Goal: Task Accomplishment & Management: Use online tool/utility

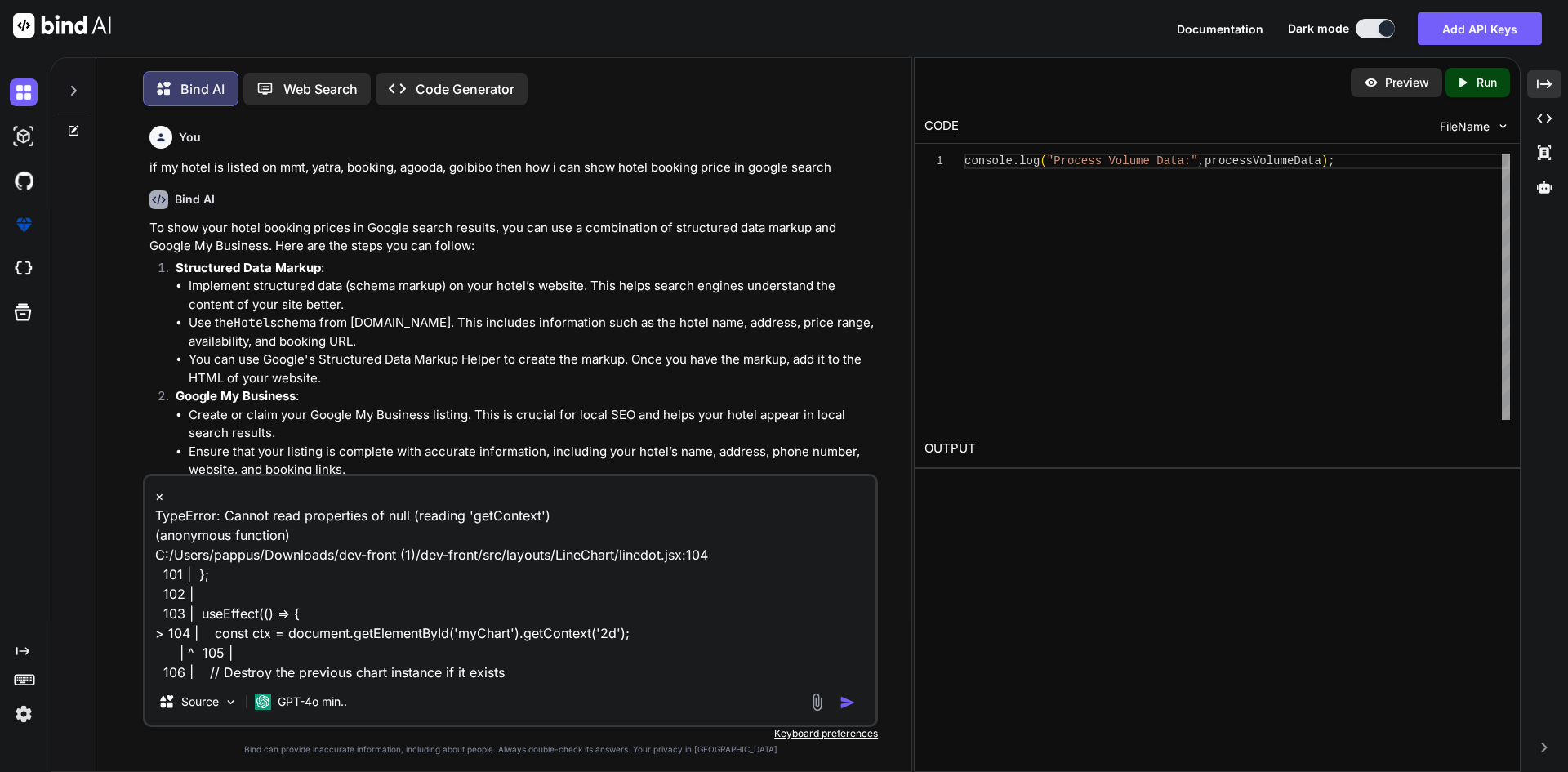
scroll to position [21, 0]
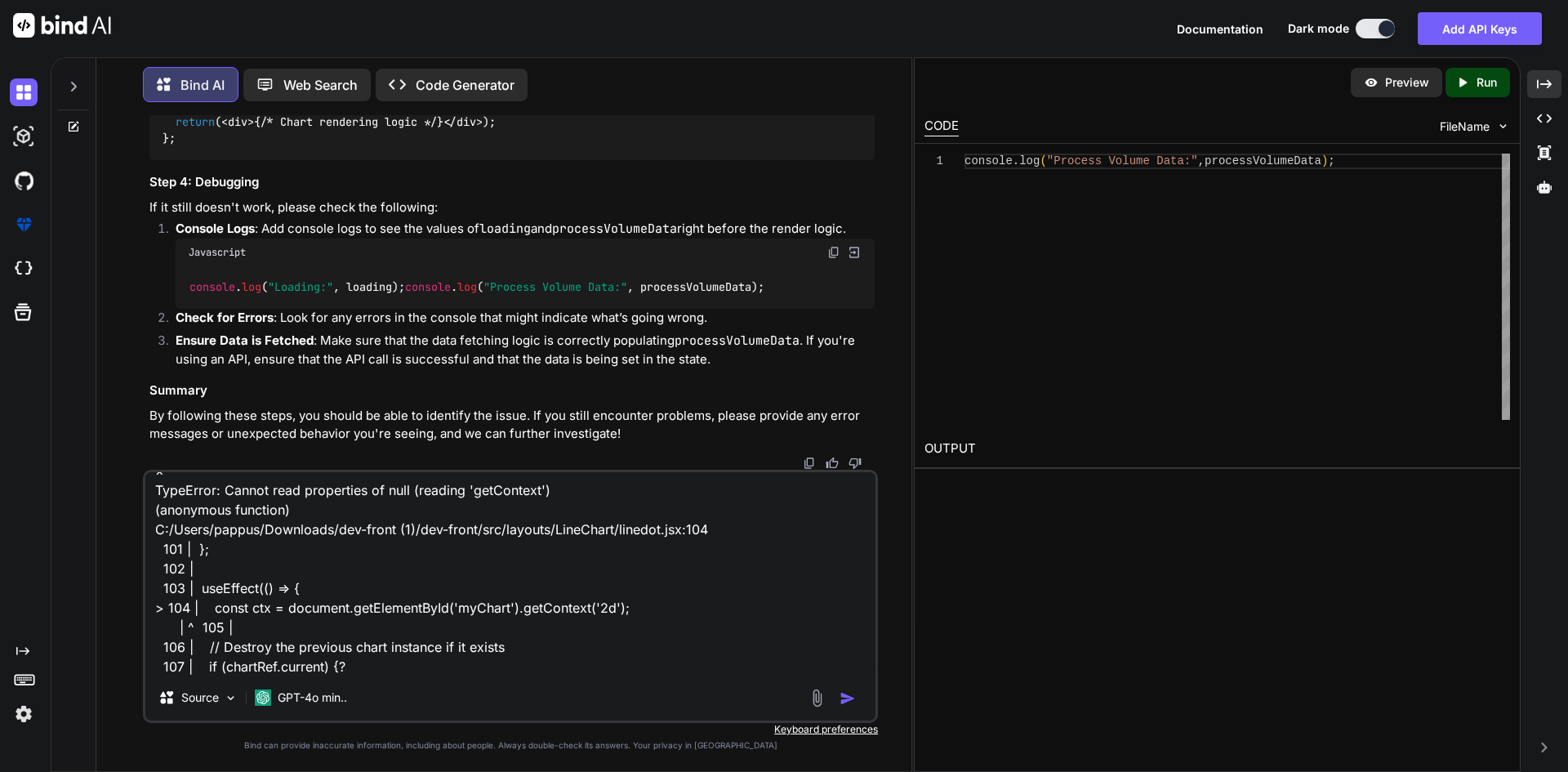
click at [424, 578] on textarea "× TypeError: Cannot read properties of null (reading 'getContext') (anonymous f…" at bounding box center [511, 573] width 730 height 203
click at [431, 670] on textarea "× TypeError: Cannot read properties of null (reading 'getContext') (anonymous f…" at bounding box center [511, 573] width 730 height 203
click at [431, 669] on textarea "× TypeError: Cannot read properties of null (reading 'getContext') (anonymous f…" at bounding box center [511, 573] width 730 height 203
click at [431, 668] on textarea "× TypeError: Cannot read properties of null (reading 'getContext') (anonymous f…" at bounding box center [511, 573] width 730 height 203
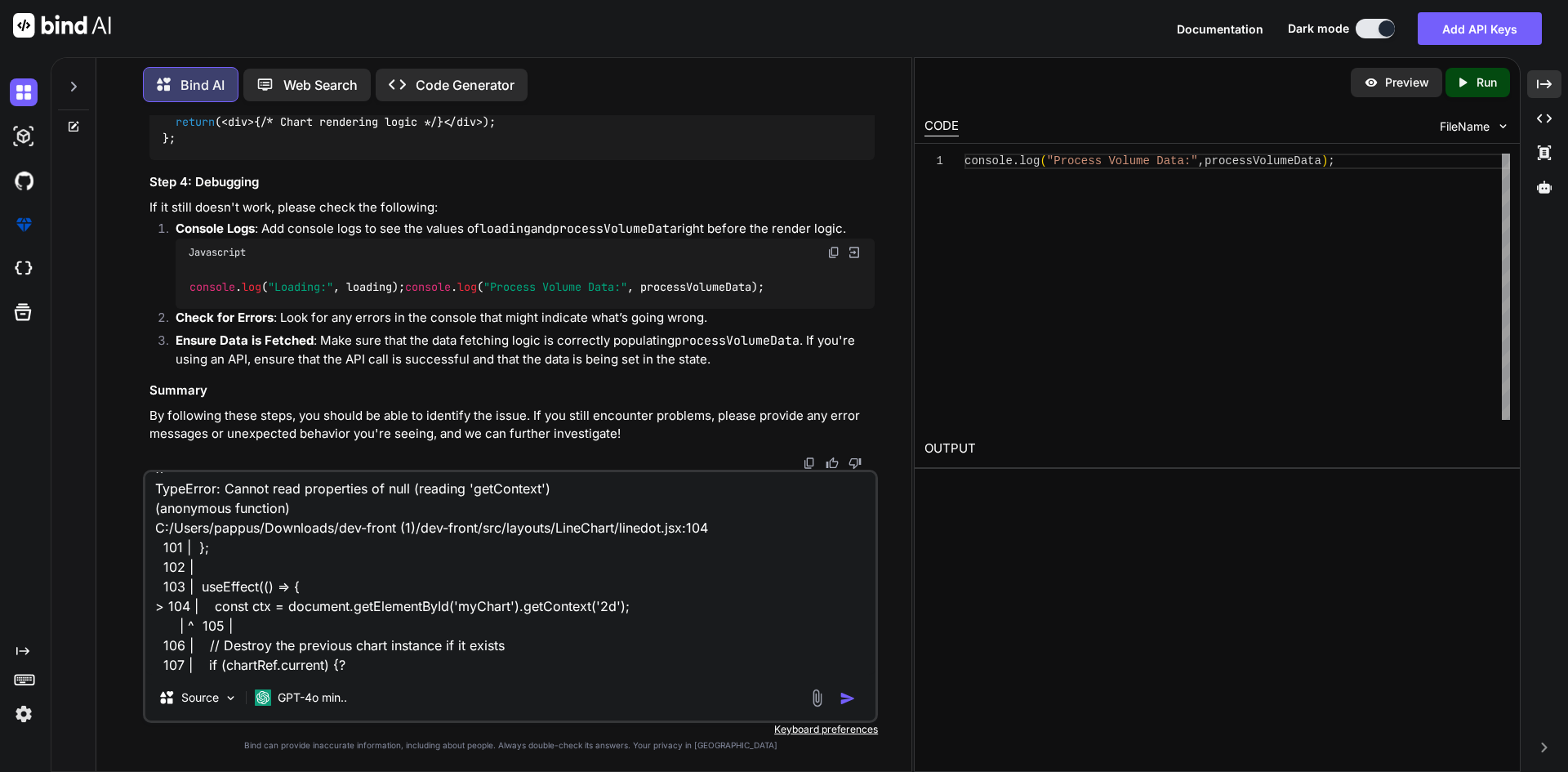
click at [431, 668] on textarea "× TypeError: Cannot read properties of null (reading 'getContext') (anonymous f…" at bounding box center [511, 573] width 730 height 203
type textarea "× TypeError: Cannot read properties of null (reading 'getContext') (anonymous f…"
type textarea "x"
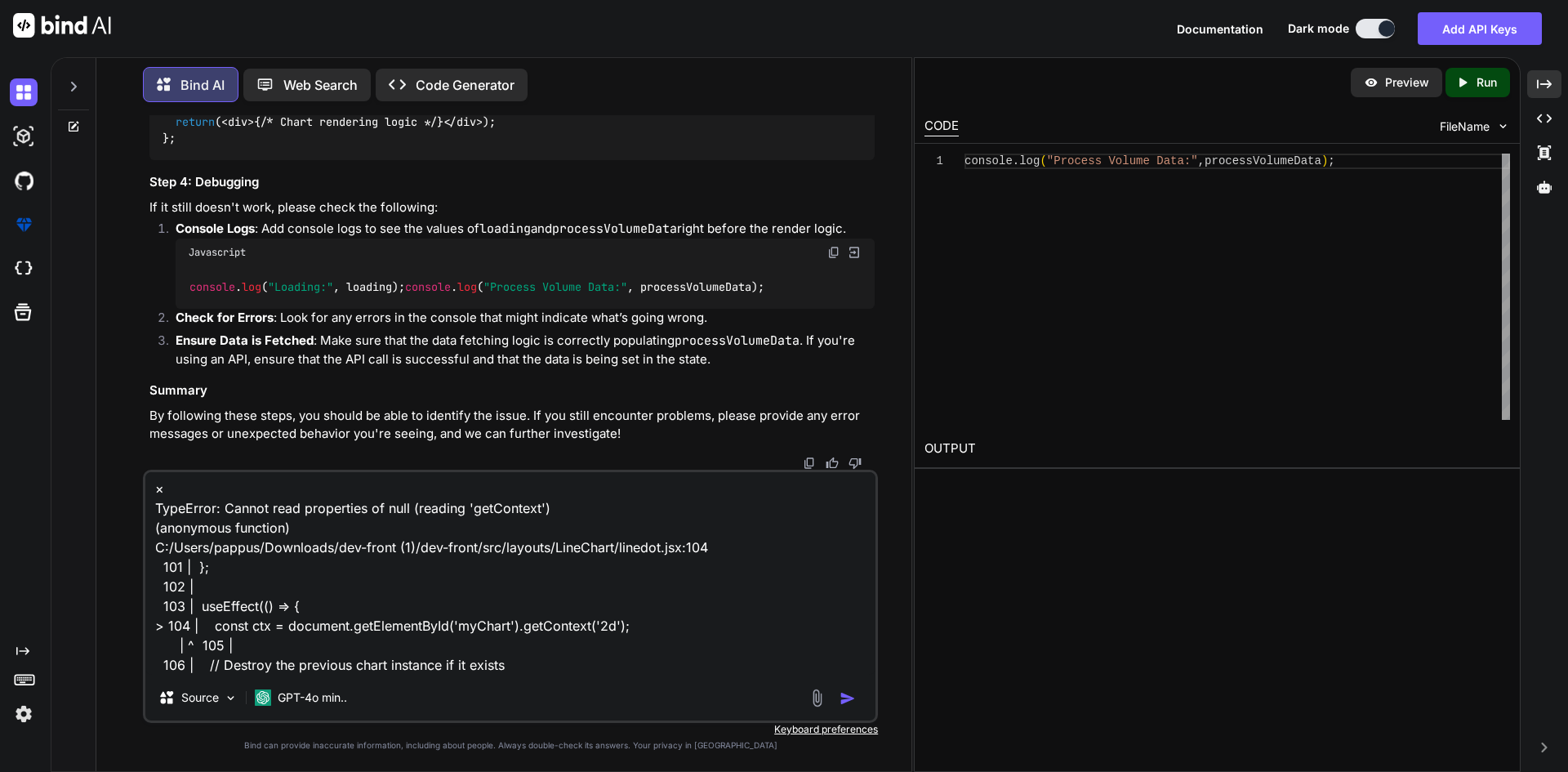
type textarea "× TypeError: Cannot read properties of null (reading 'getContext') (anonymous f…"
click at [77, 122] on icon at bounding box center [73, 127] width 13 height 13
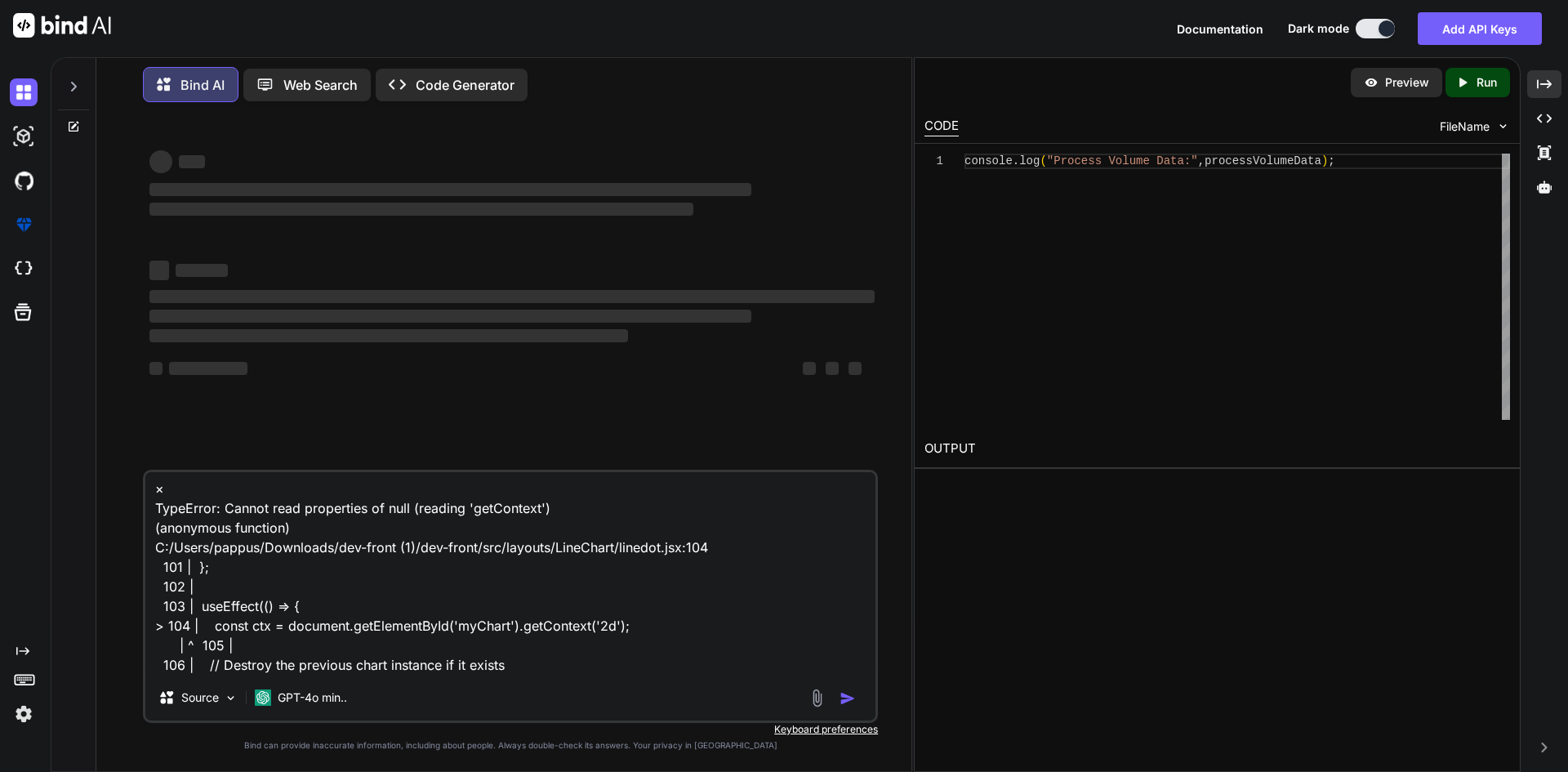
click at [79, 80] on icon at bounding box center [73, 86] width 13 height 13
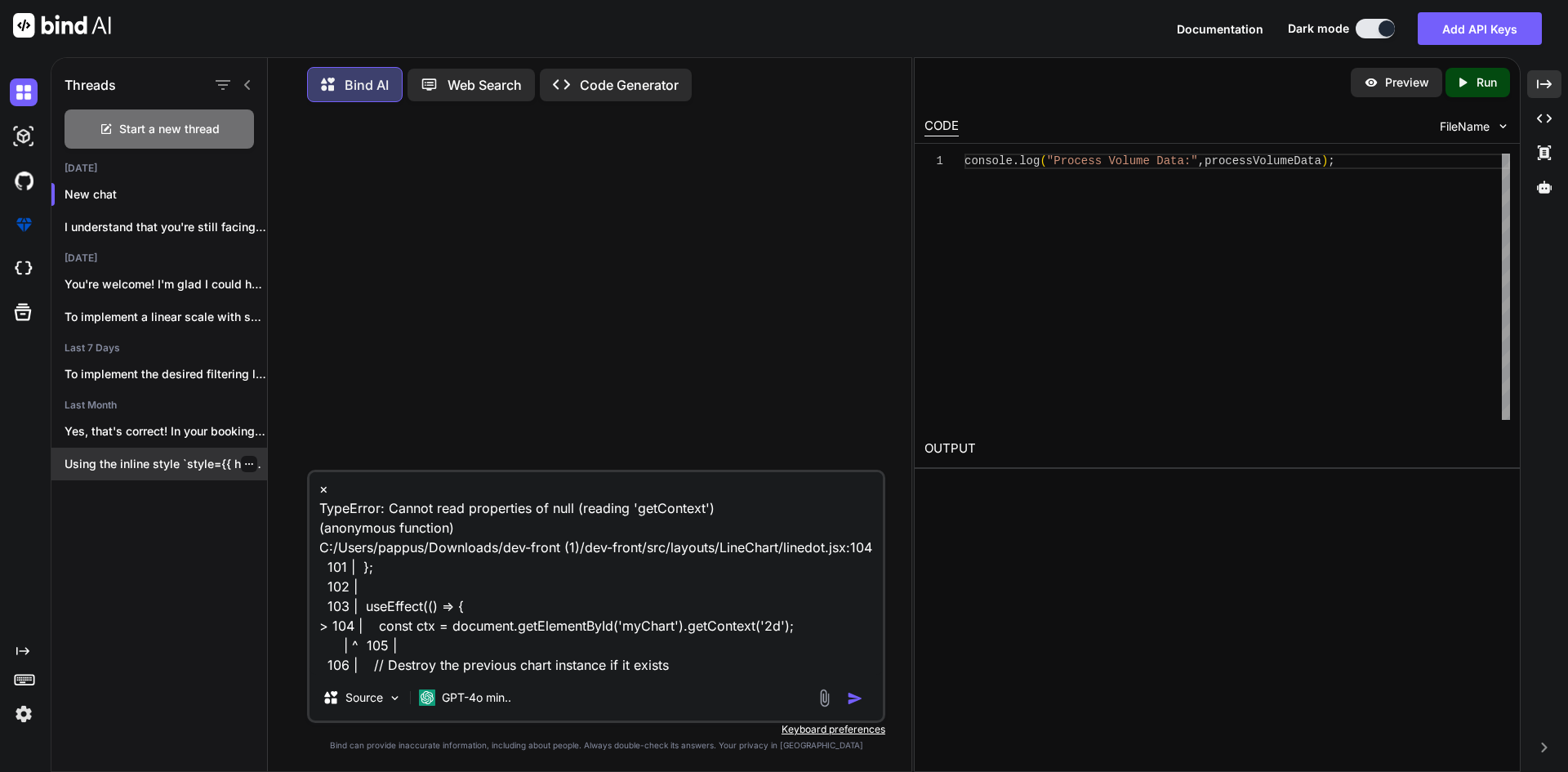
click at [161, 461] on p "Using the inline style `style={{ height: "calc(100%..." at bounding box center [166, 464] width 203 height 17
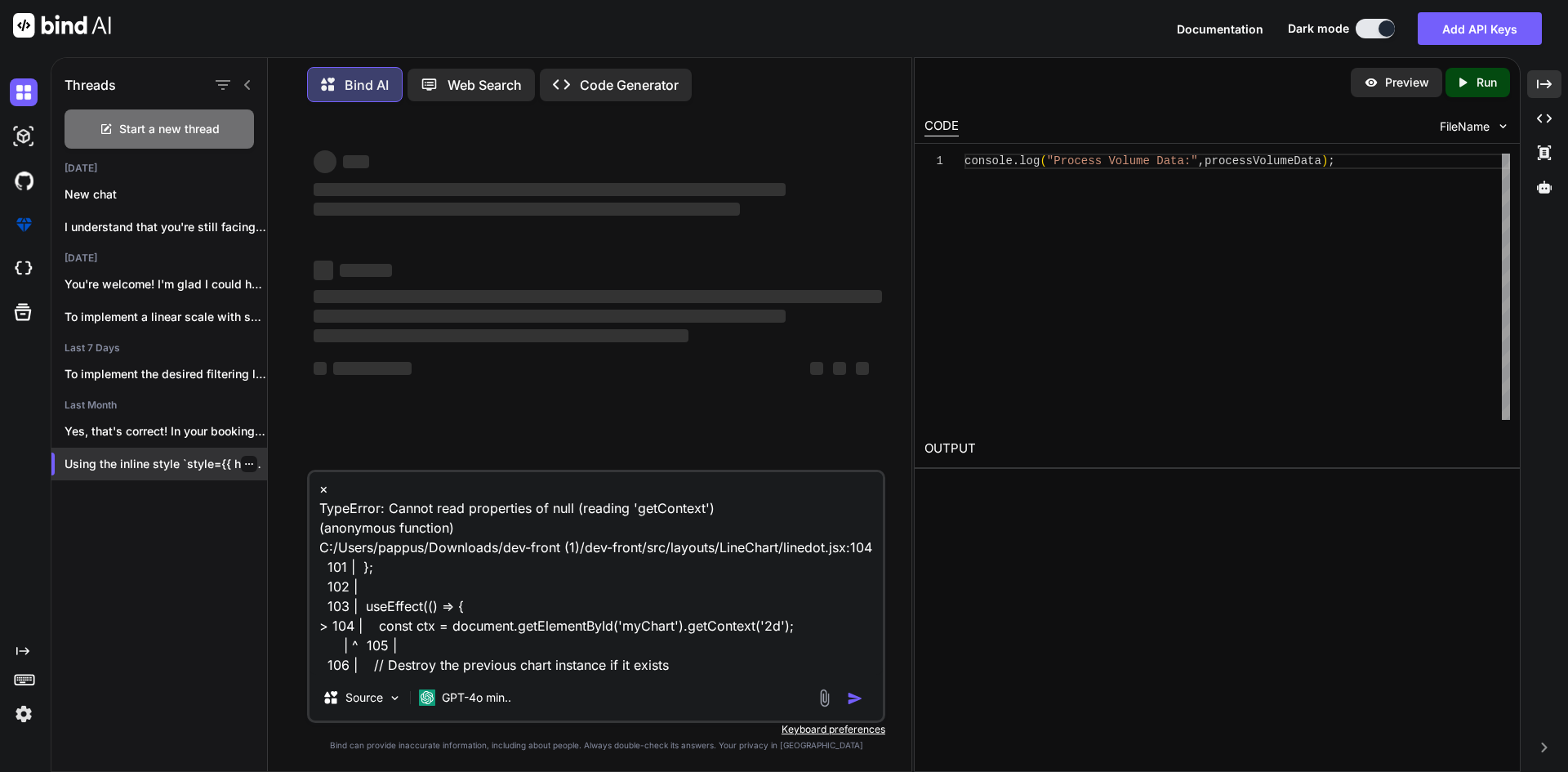
click at [247, 459] on icon "button" at bounding box center [249, 463] width 10 height 10
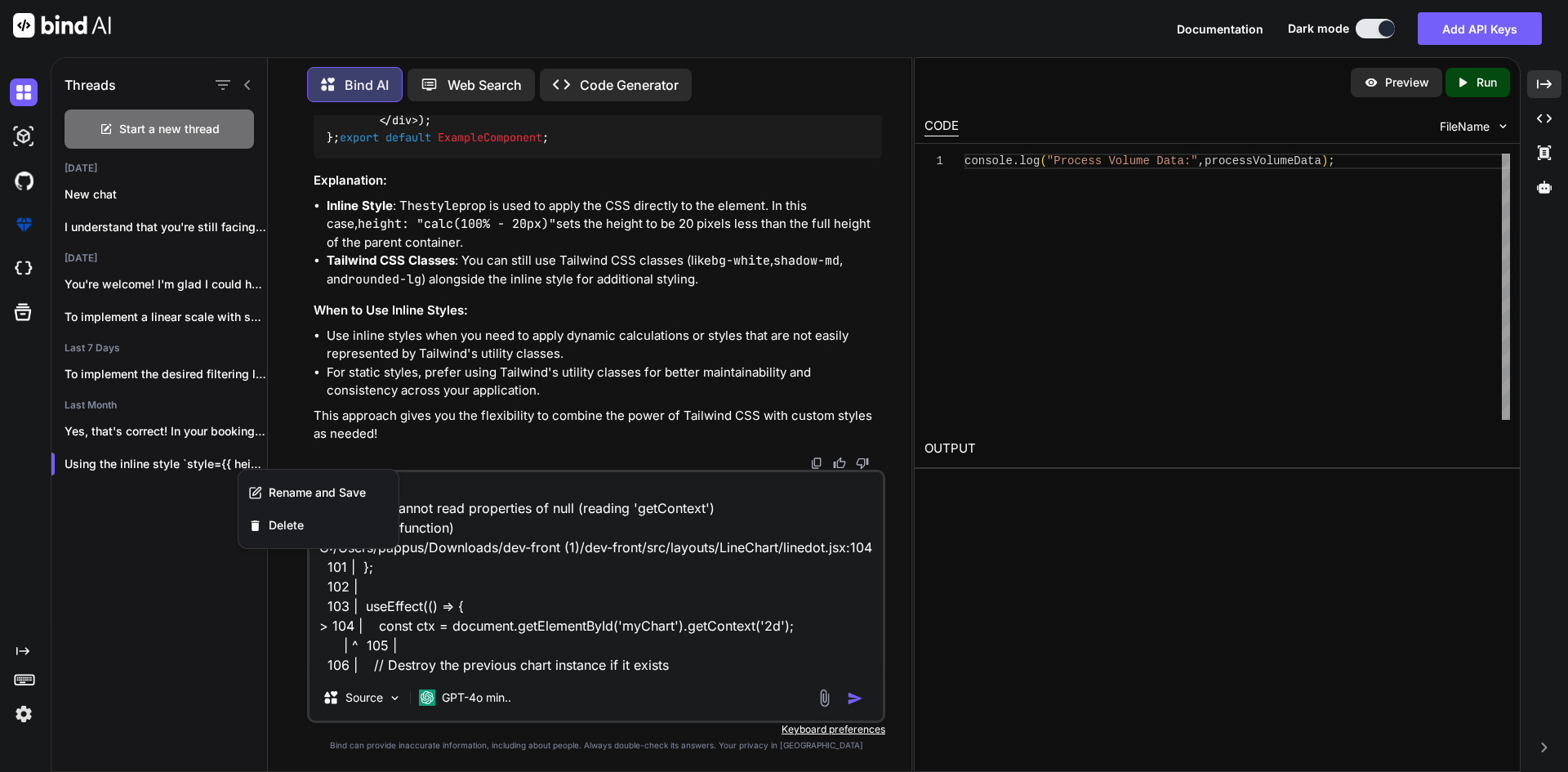
scroll to position [15940, 0]
click at [275, 525] on span "Delete" at bounding box center [286, 525] width 35 height 17
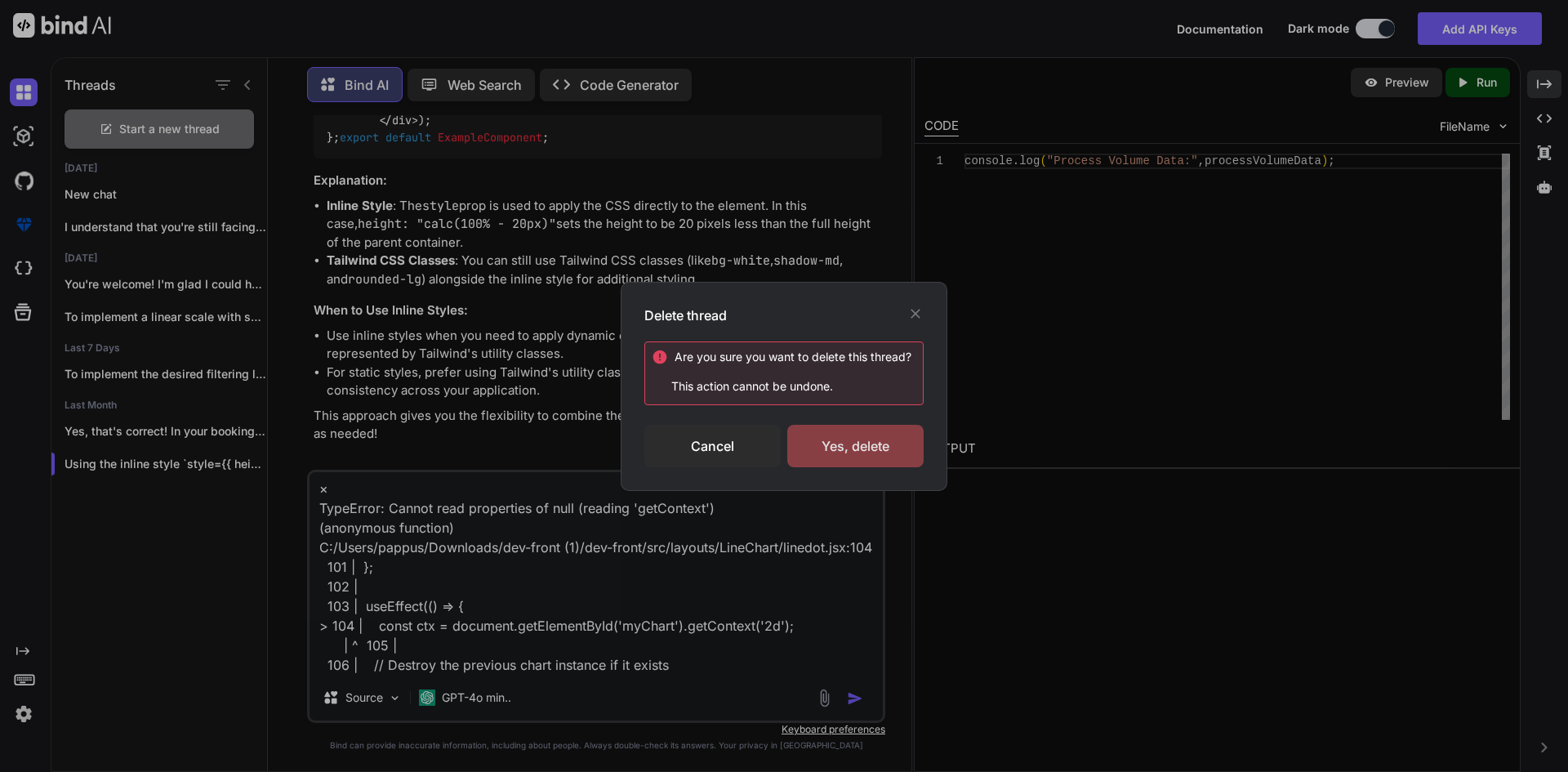
click at [871, 449] on div "Yes, delete" at bounding box center [855, 446] width 136 height 43
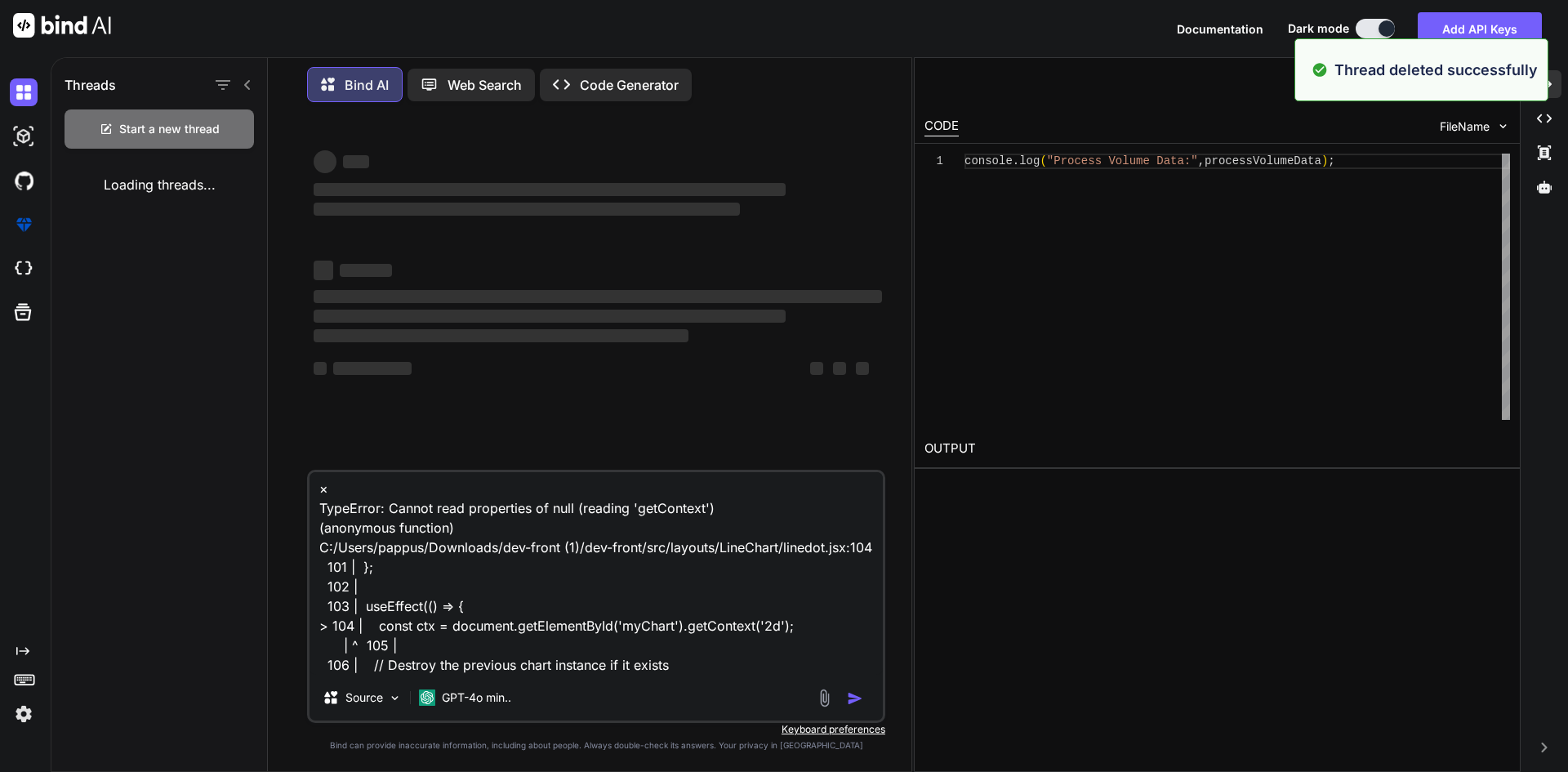
scroll to position [0, 0]
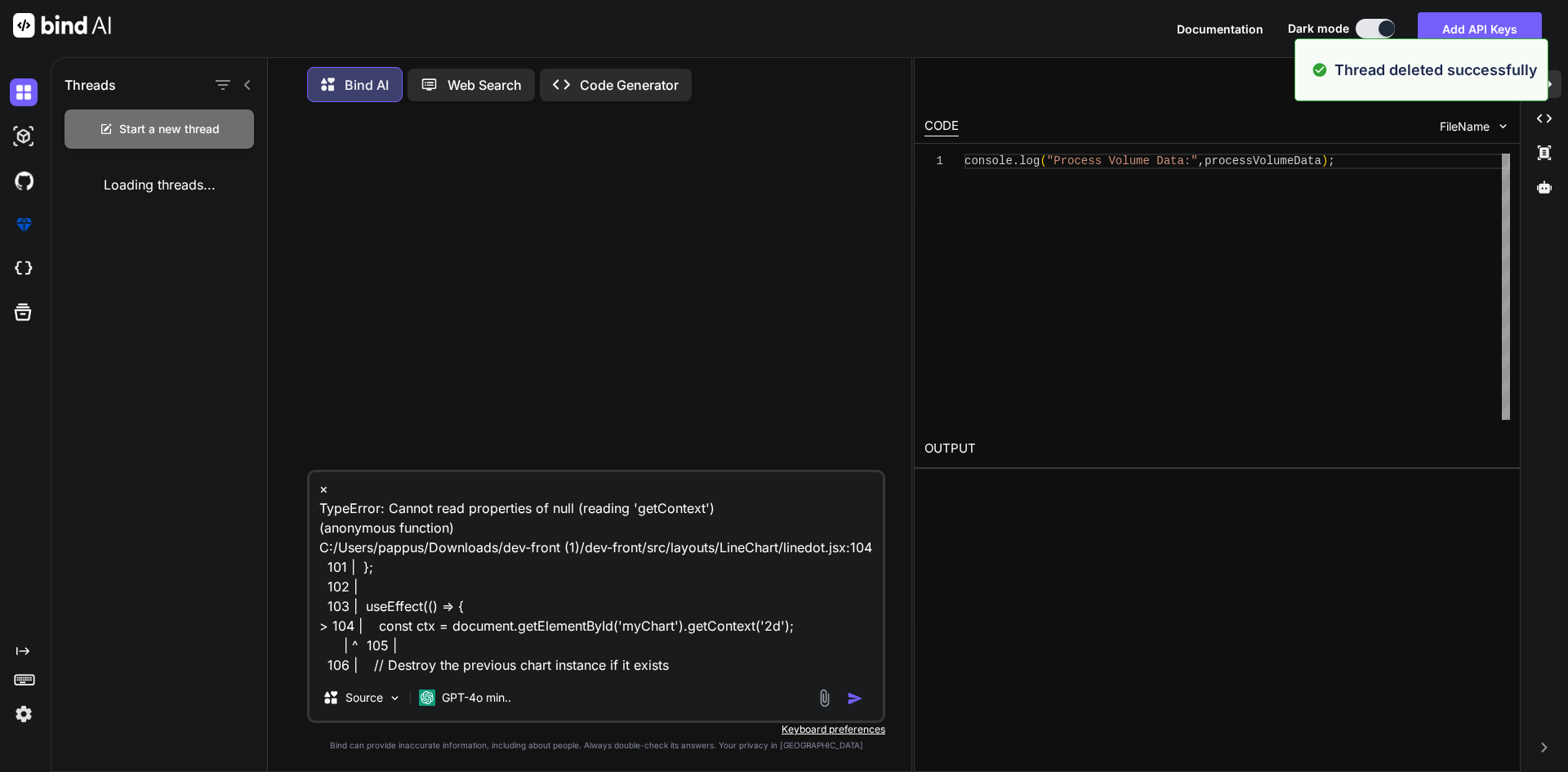
type textarea "x"
